Goal: Navigation & Orientation: Go to known website

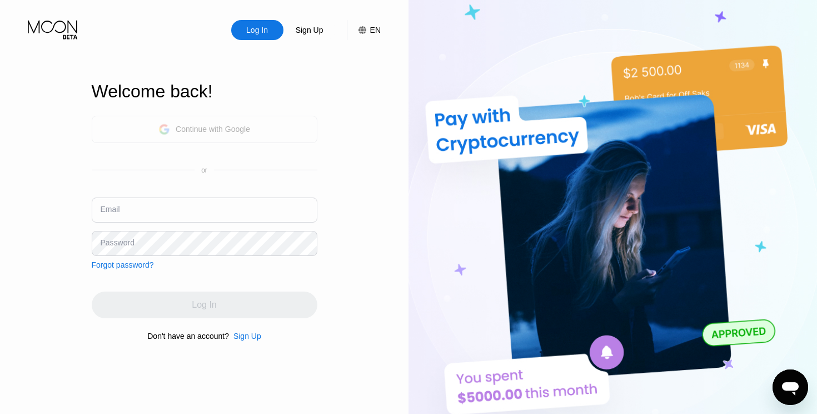
click at [189, 123] on div "Continue with Google" at bounding box center [204, 129] width 92 height 17
